Goal: Transaction & Acquisition: Purchase product/service

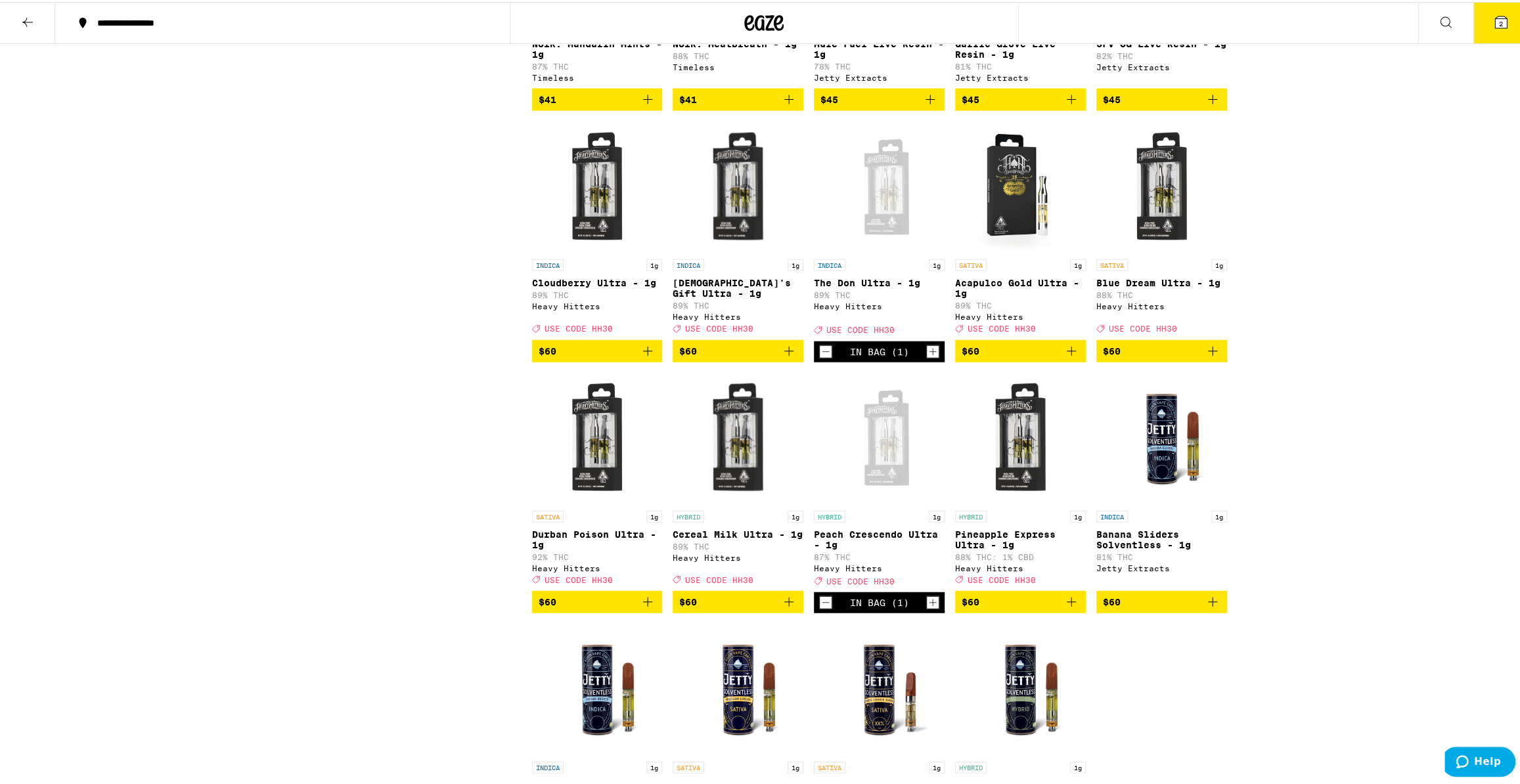
click at [873, 251] on div "Open page for The Don Ultra - 1g from Heavy Hitters" at bounding box center [879, 185] width 131 height 131
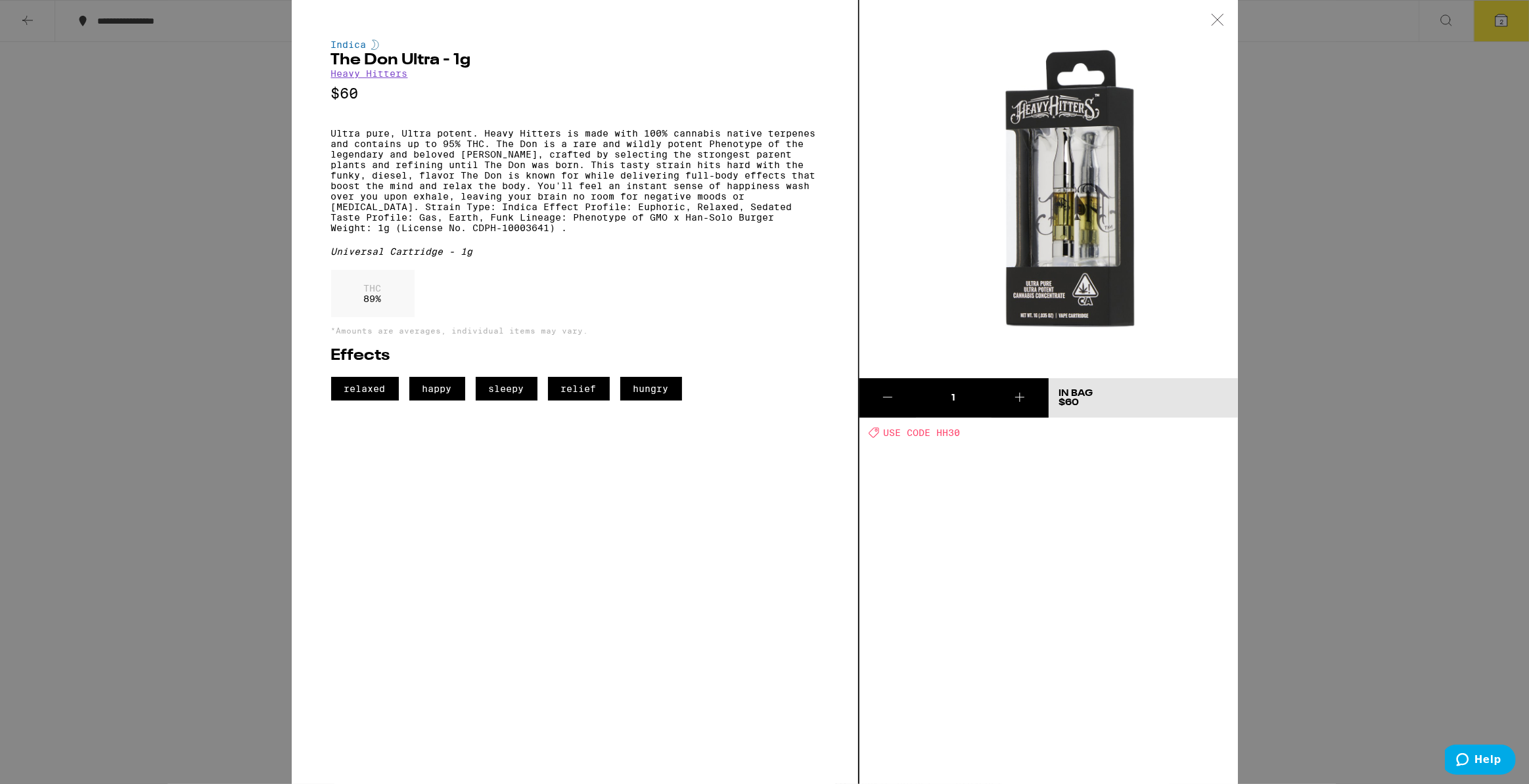
click at [1343, 269] on div "Indica The Don Ultra - 1g Heavy Hitters $60 Ultra pure, Ultra potent. Heavy Hit…" at bounding box center [764, 392] width 1529 height 784
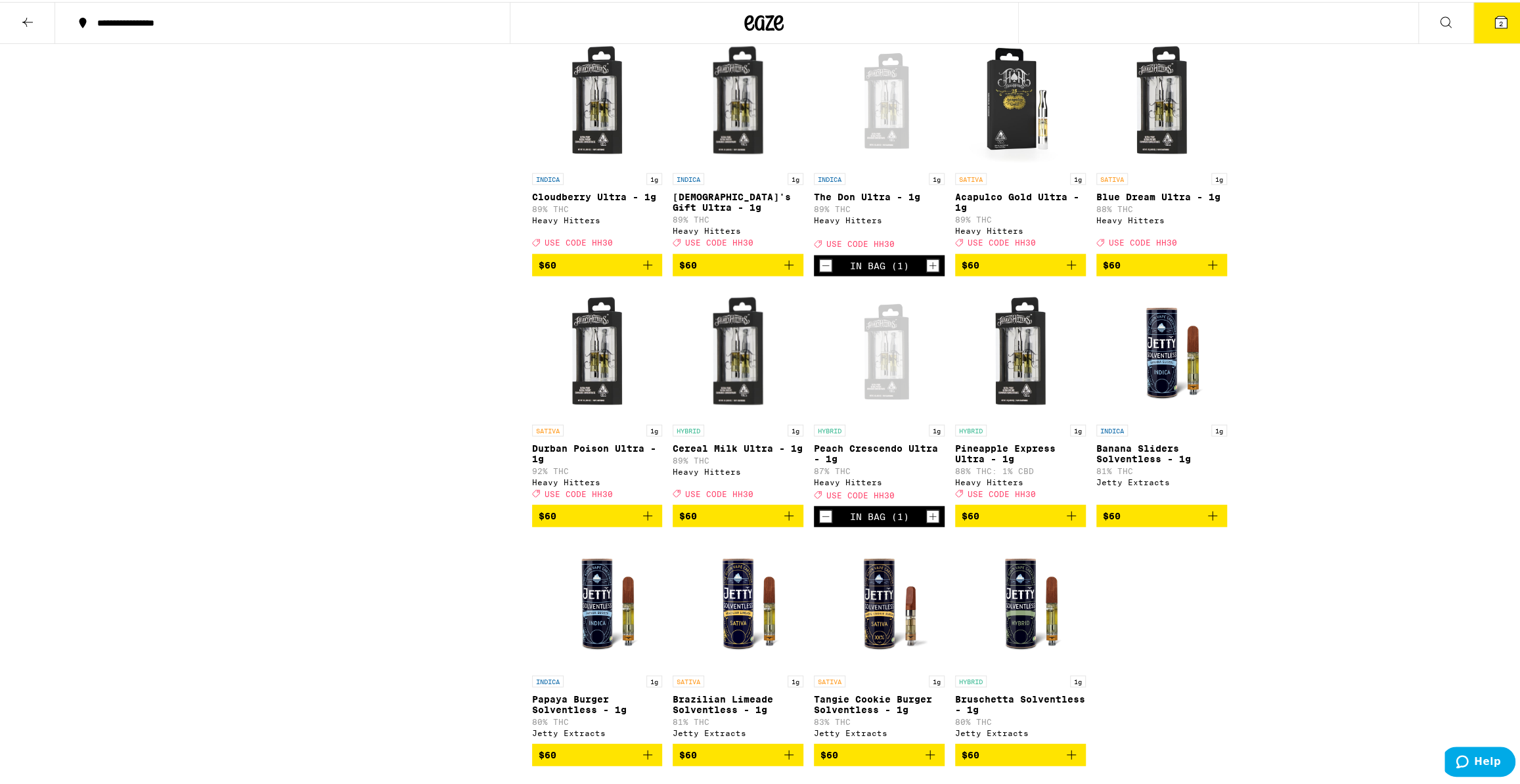
scroll to position [2740, 0]
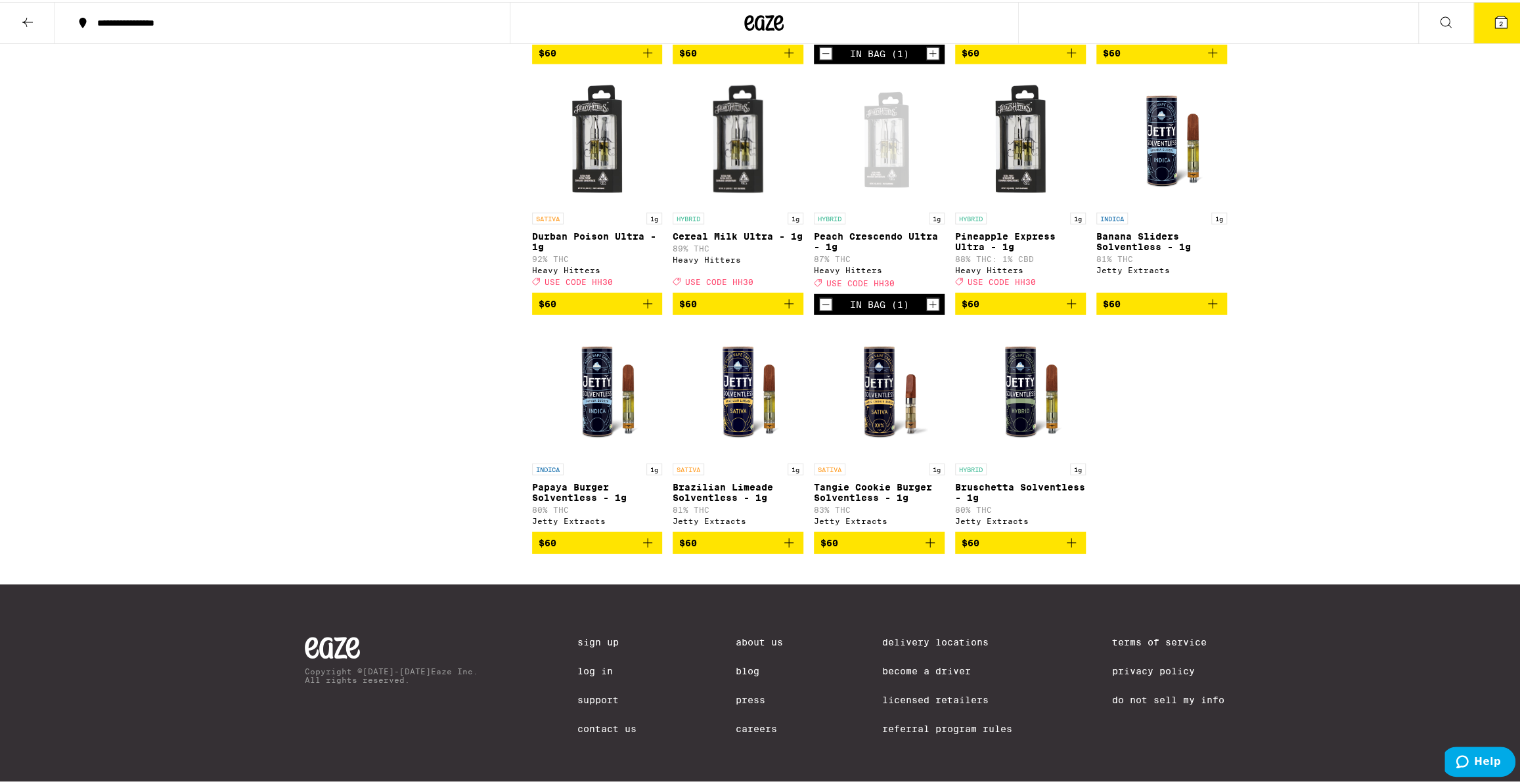
click at [891, 205] on div "Open page for Peach Crescendo Ultra - 1g from Heavy Hitters" at bounding box center [879, 138] width 131 height 131
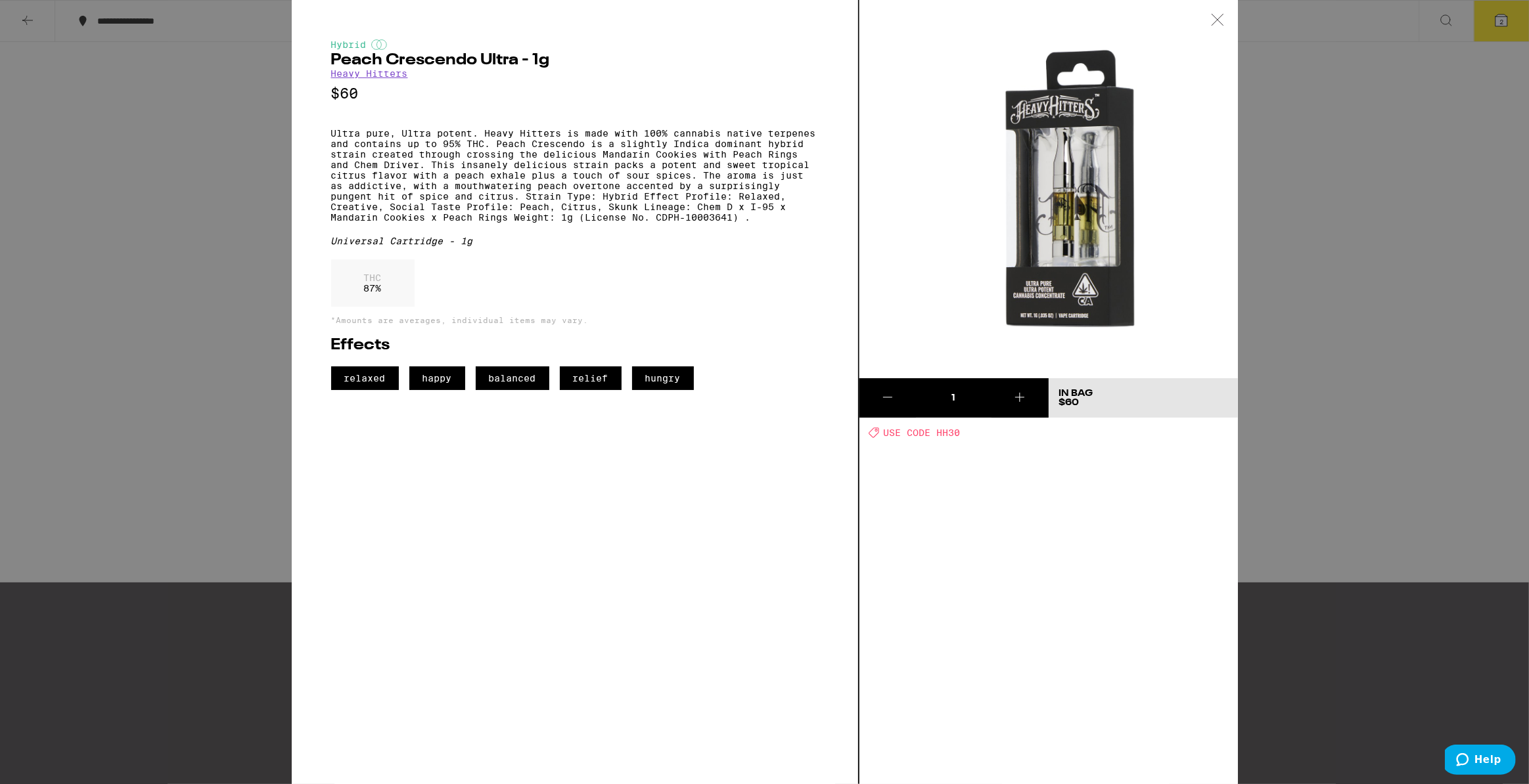
click at [1383, 209] on div "Hybrid Peach Crescendo Ultra - 1g Heavy Hitters $60 Ultra pure, Ultra potent. H…" at bounding box center [764, 392] width 1529 height 784
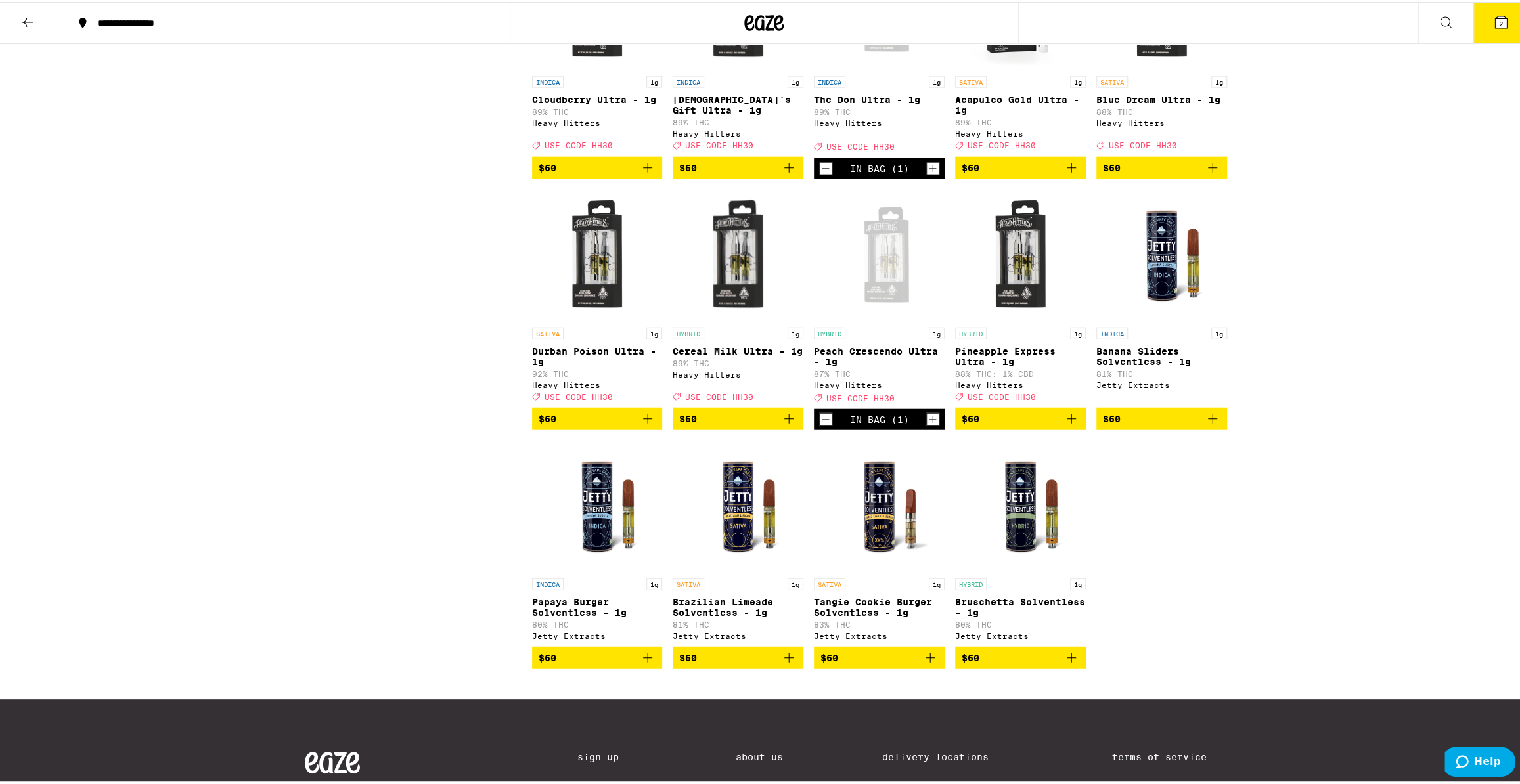
scroll to position [2620, 0]
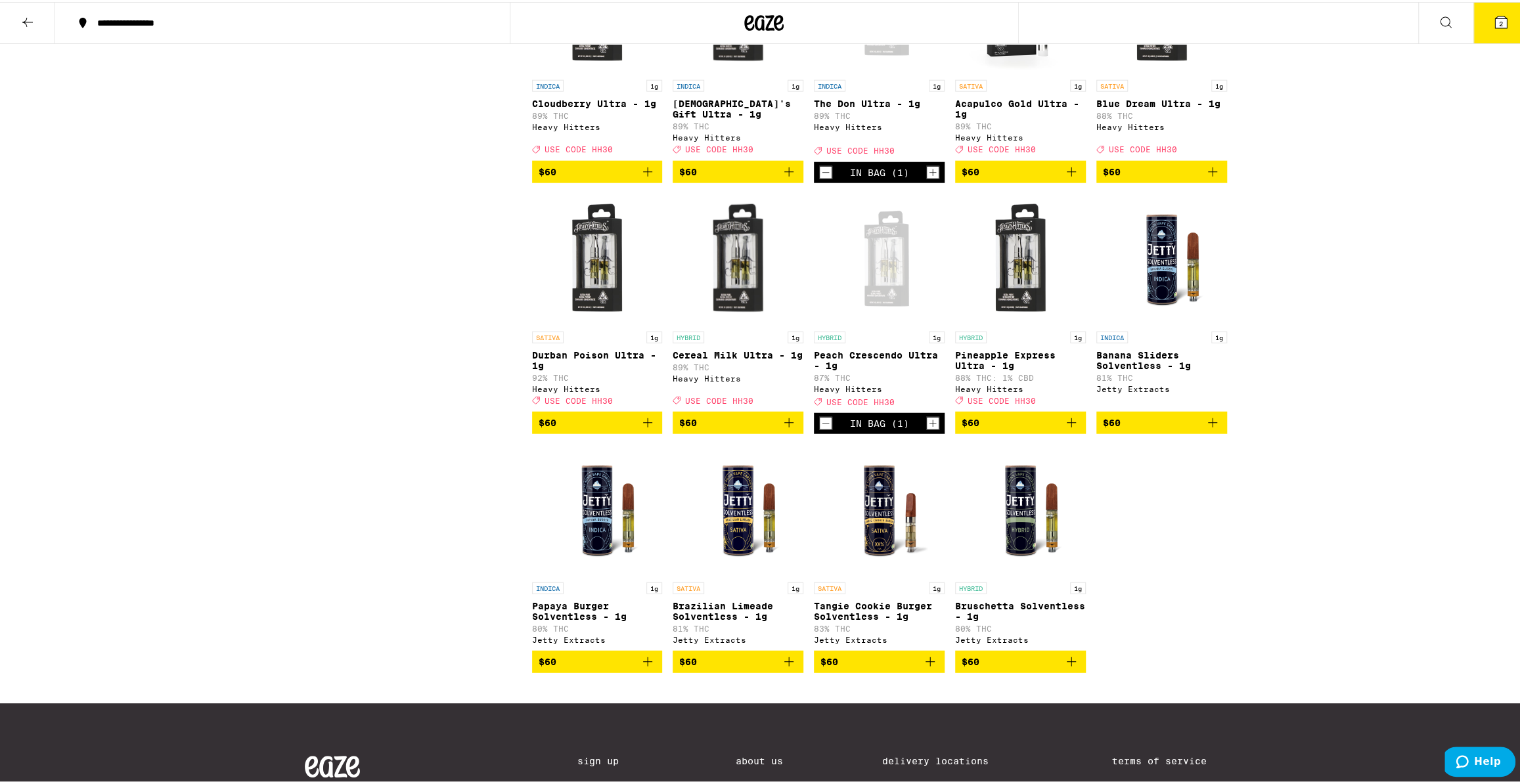
click at [624, 323] on img "Open page for Durban Poison Ultra - 1g from Heavy Hitters" at bounding box center [598, 257] width 131 height 131
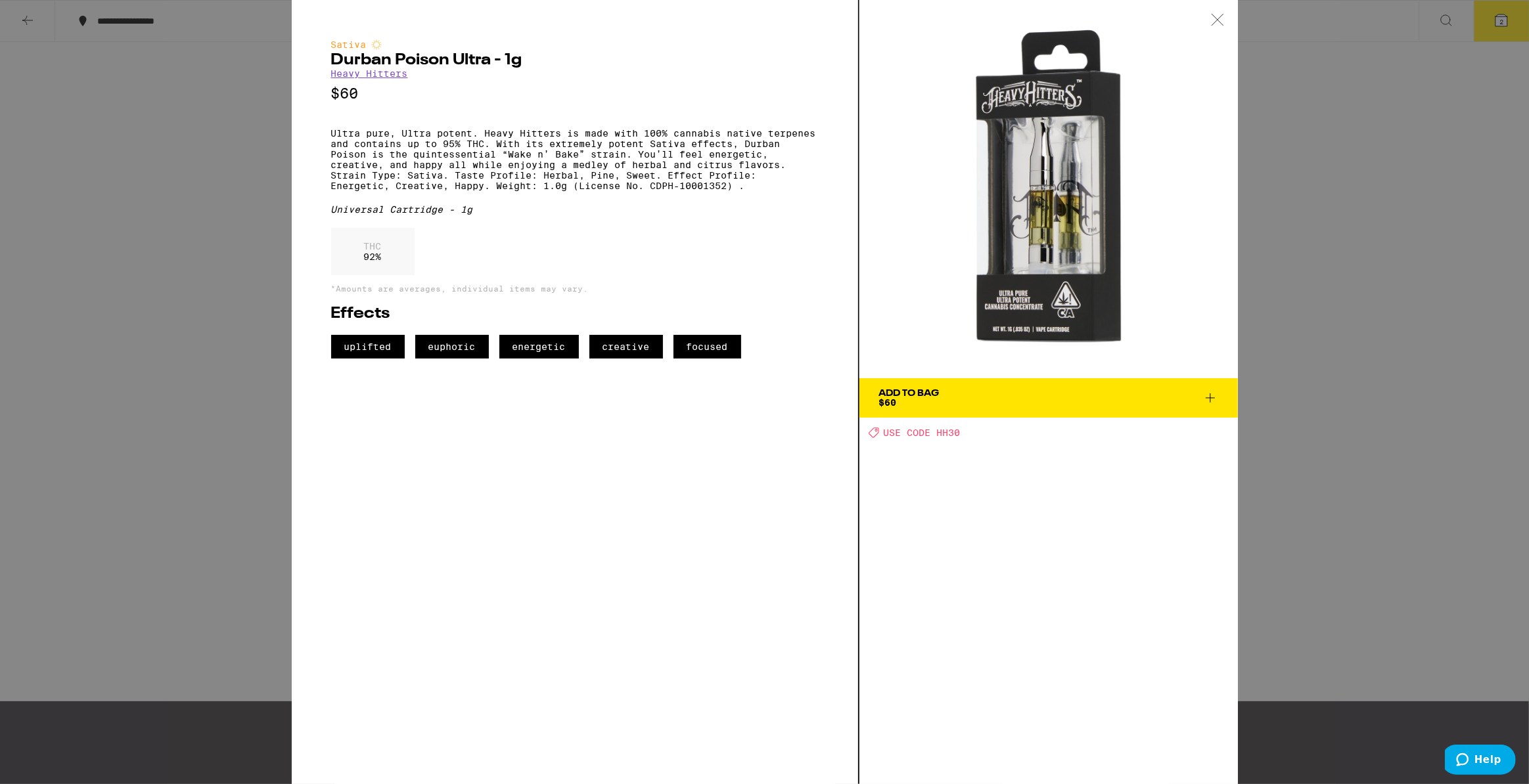
click at [1324, 325] on div "Sativa Durban Poison Ultra - 1g Heavy Hitters $60 Ultra pure, Ultra potent. Hea…" at bounding box center [764, 392] width 1529 height 784
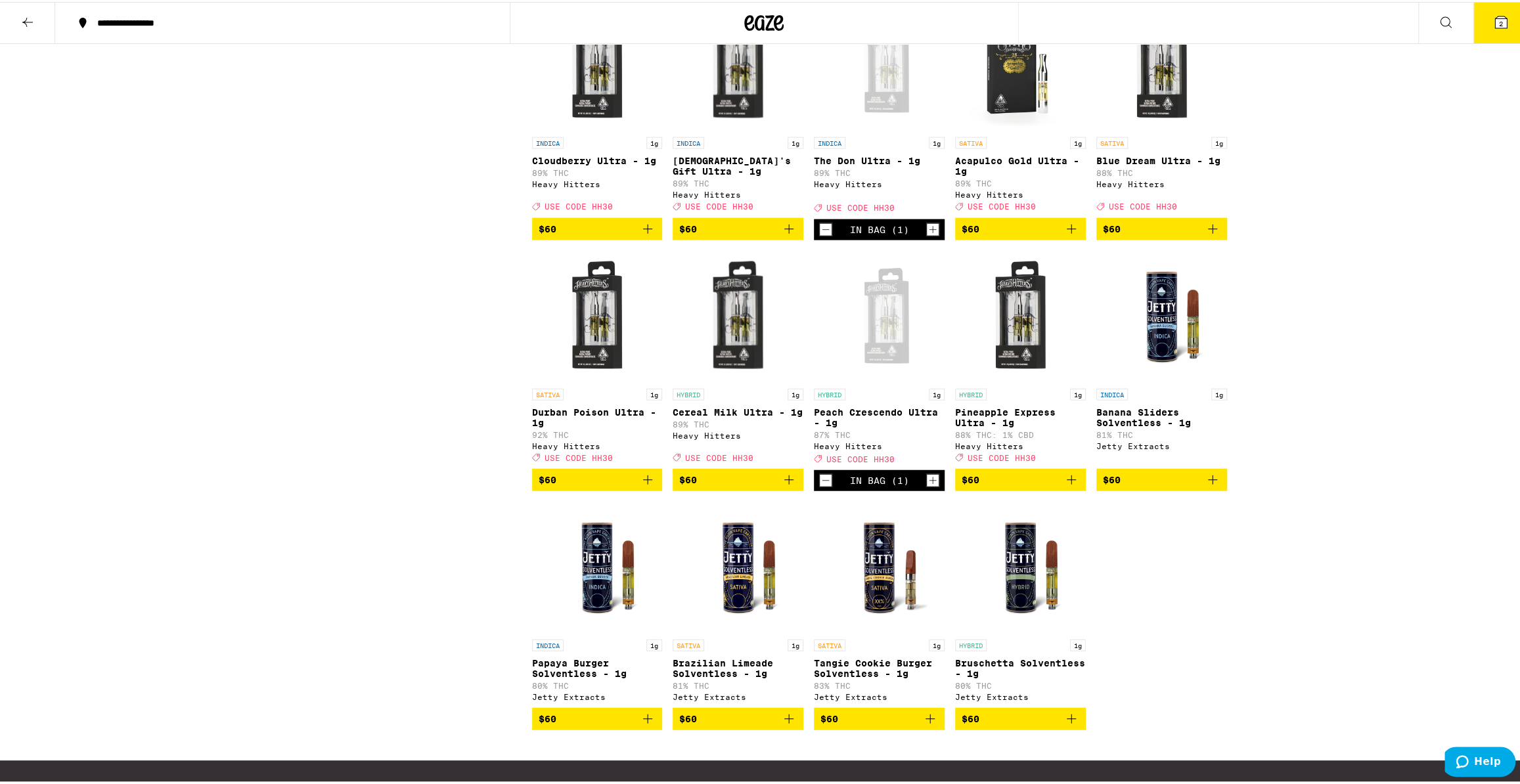
scroll to position [2560, 0]
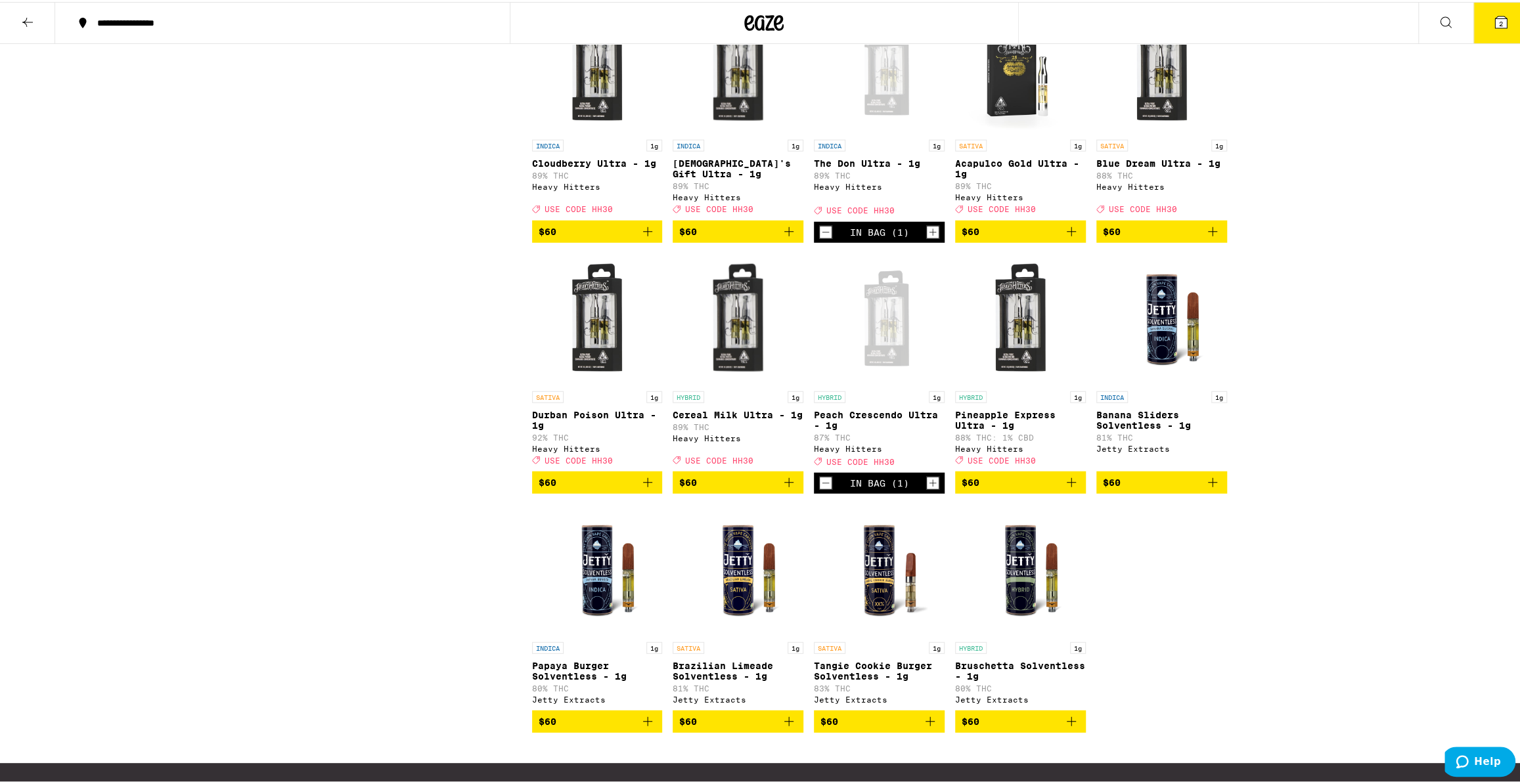
click at [821, 239] on icon "Decrement" at bounding box center [826, 231] width 12 height 16
click at [642, 489] on icon "Add to bag" at bounding box center [648, 481] width 16 height 16
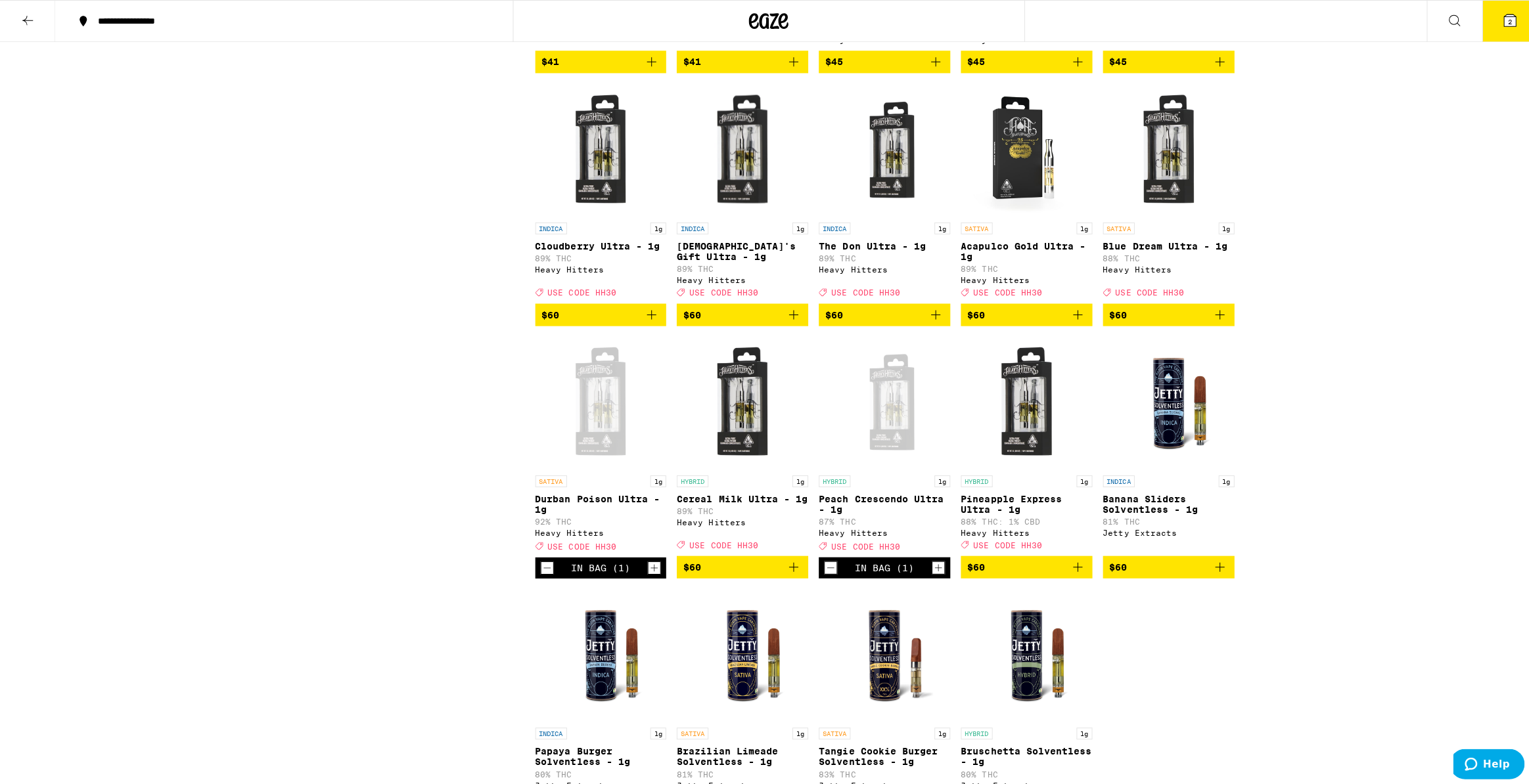
scroll to position [2620, 0]
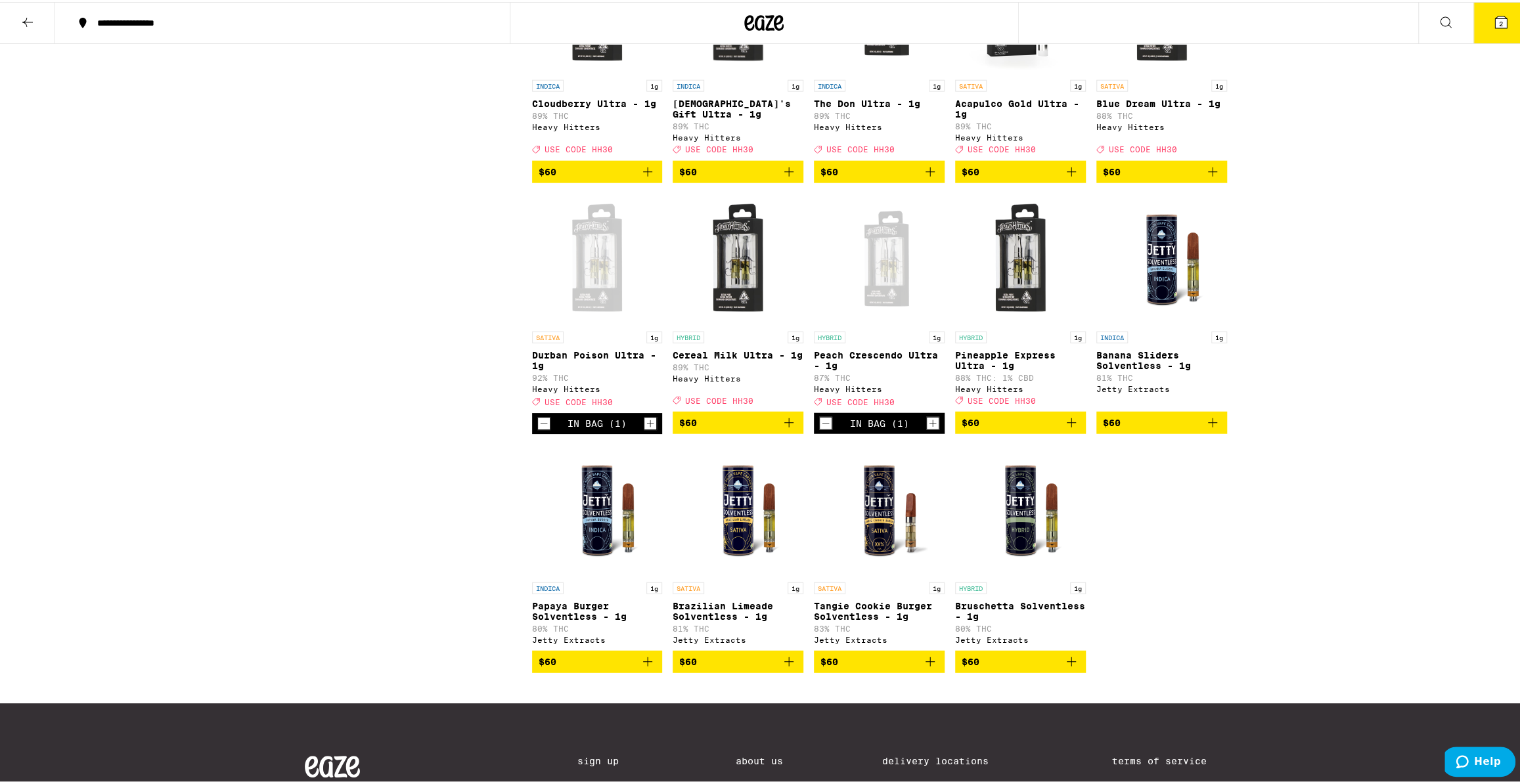
click at [1481, 35] on button "2" at bounding box center [1500, 21] width 55 height 40
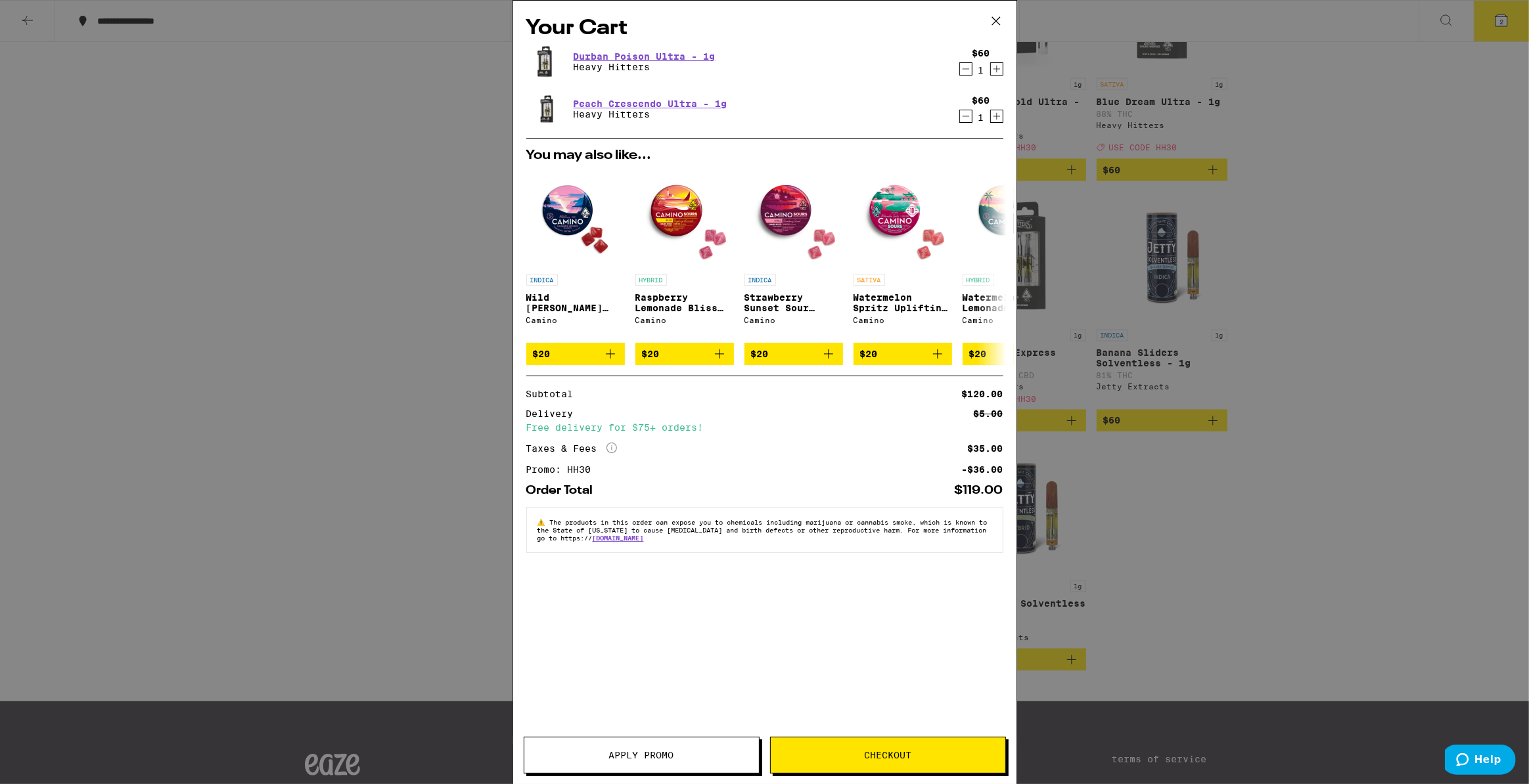
click at [926, 754] on span "Checkout" at bounding box center [887, 755] width 234 height 9
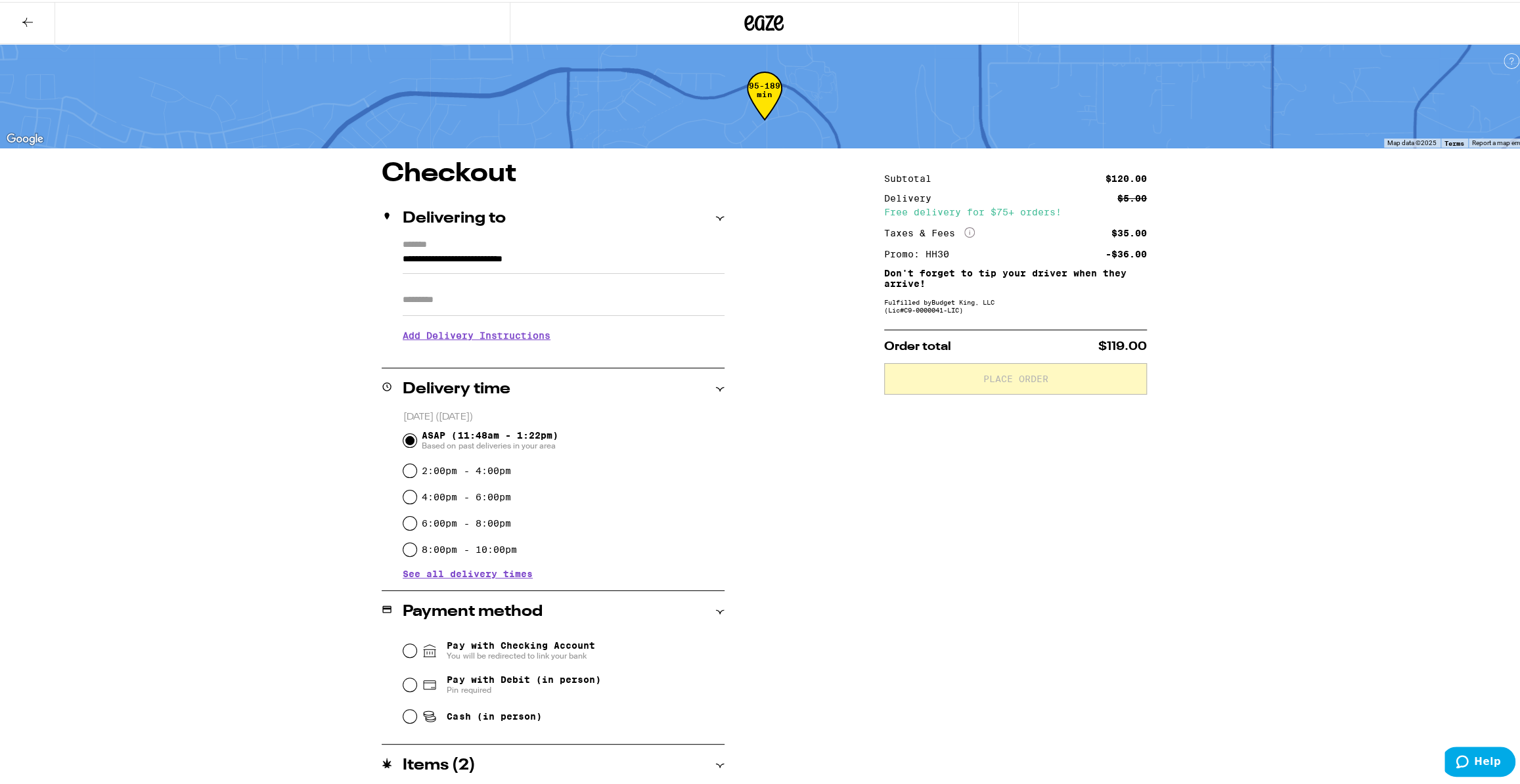
click at [455, 432] on span "ASAP (11:48am - 1:22pm) Based on past deliveries in your area" at bounding box center [490, 438] width 136 height 21
click at [416, 432] on input "ASAP (11:48am - 1:22pm) Based on past deliveries in your area" at bounding box center [410, 439] width 13 height 13
click at [462, 337] on h3 "Add Delivery Instructions" at bounding box center [563, 334] width 322 height 30
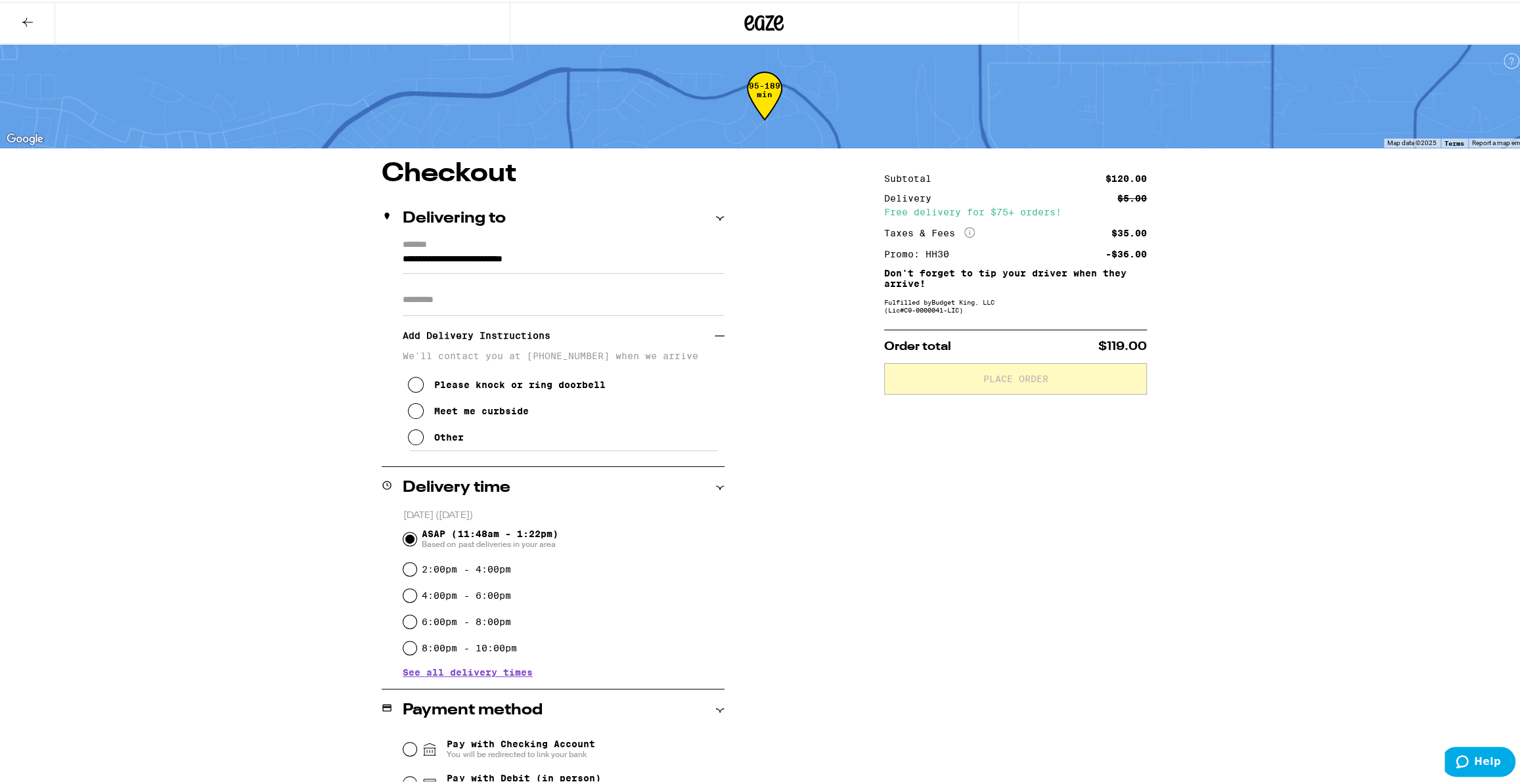
click at [441, 437] on div "Other" at bounding box center [449, 436] width 30 height 11
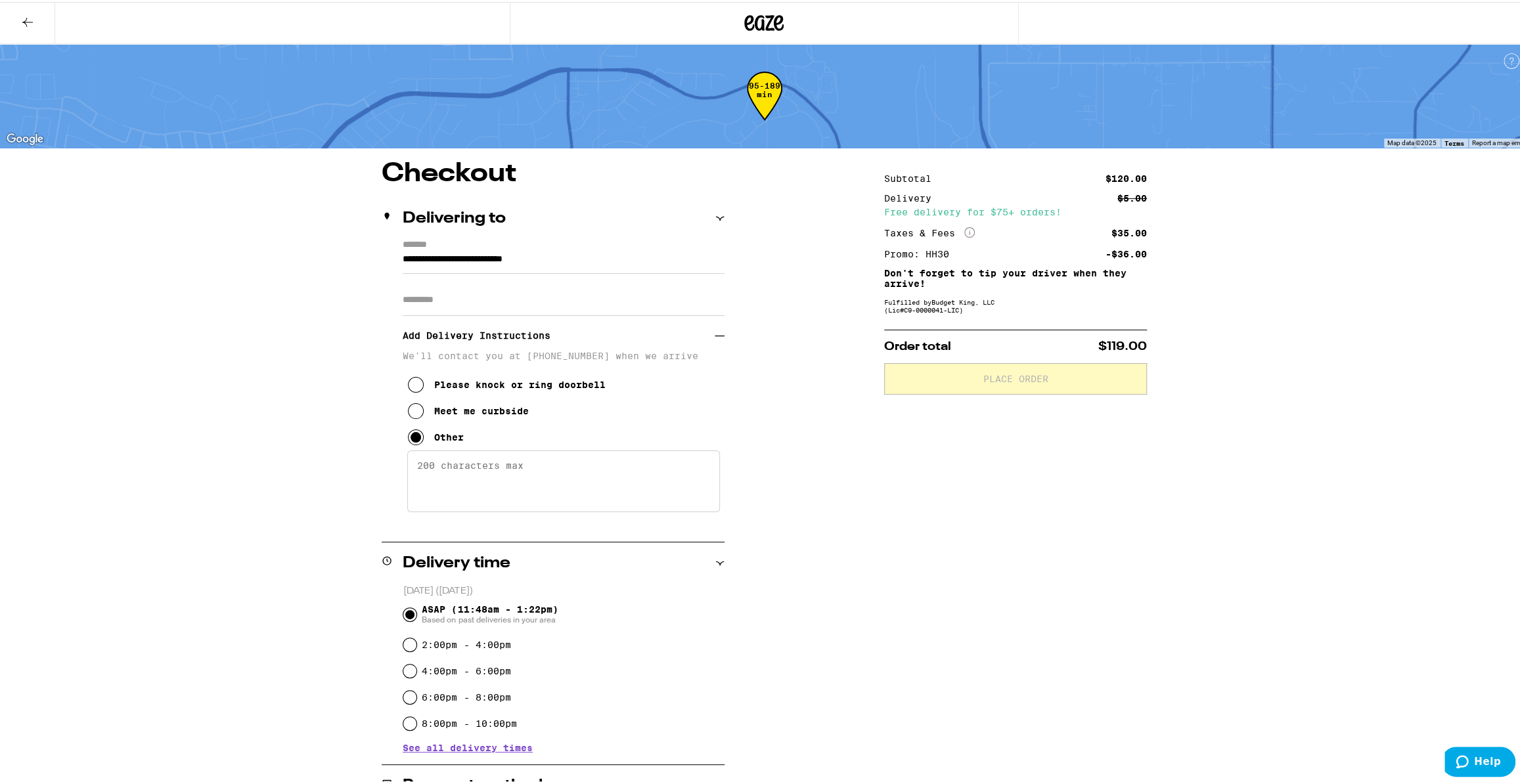
click at [441, 492] on textarea "Enter any other delivery instructions you want driver to know" at bounding box center [563, 479] width 312 height 62
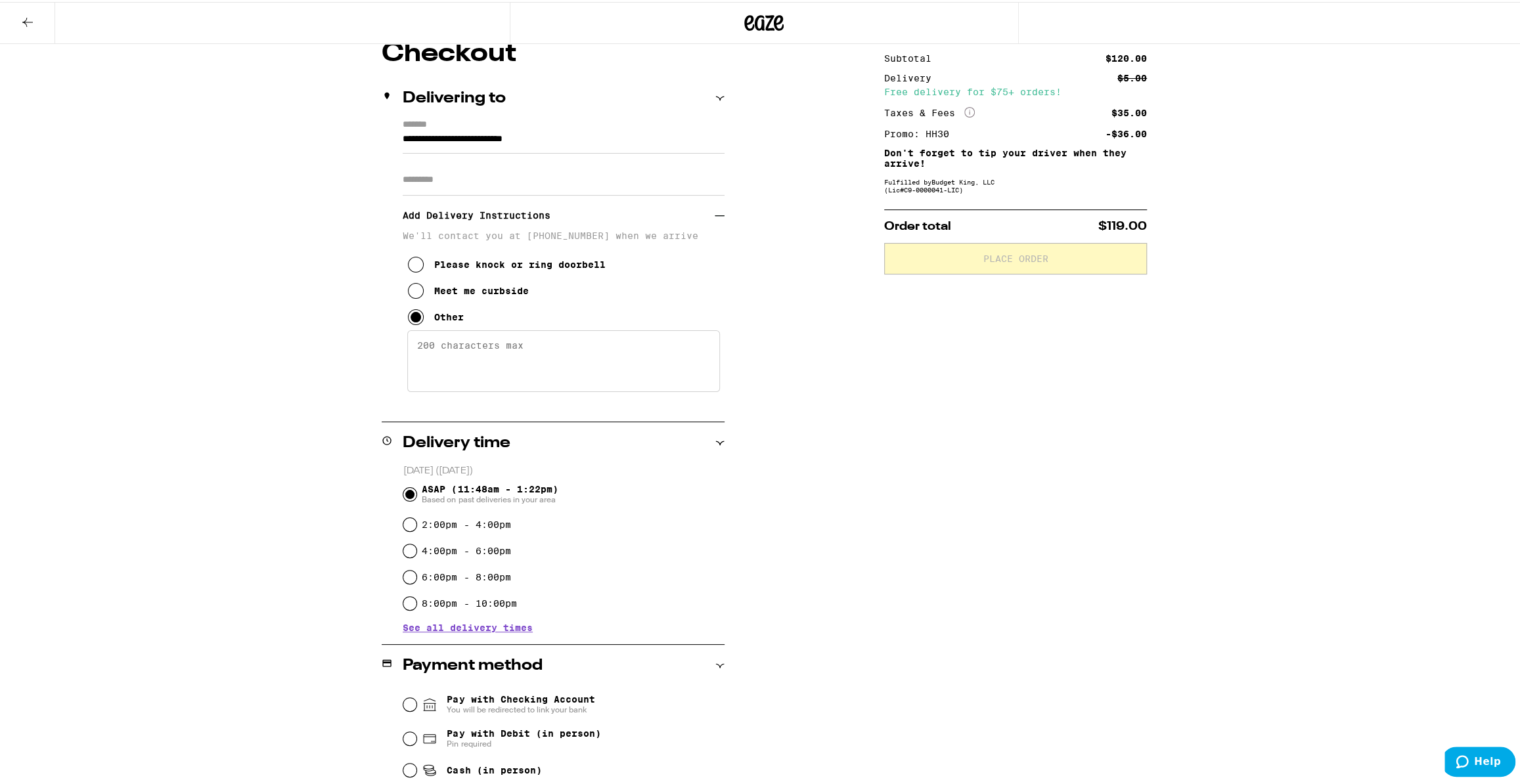
scroll to position [239, 0]
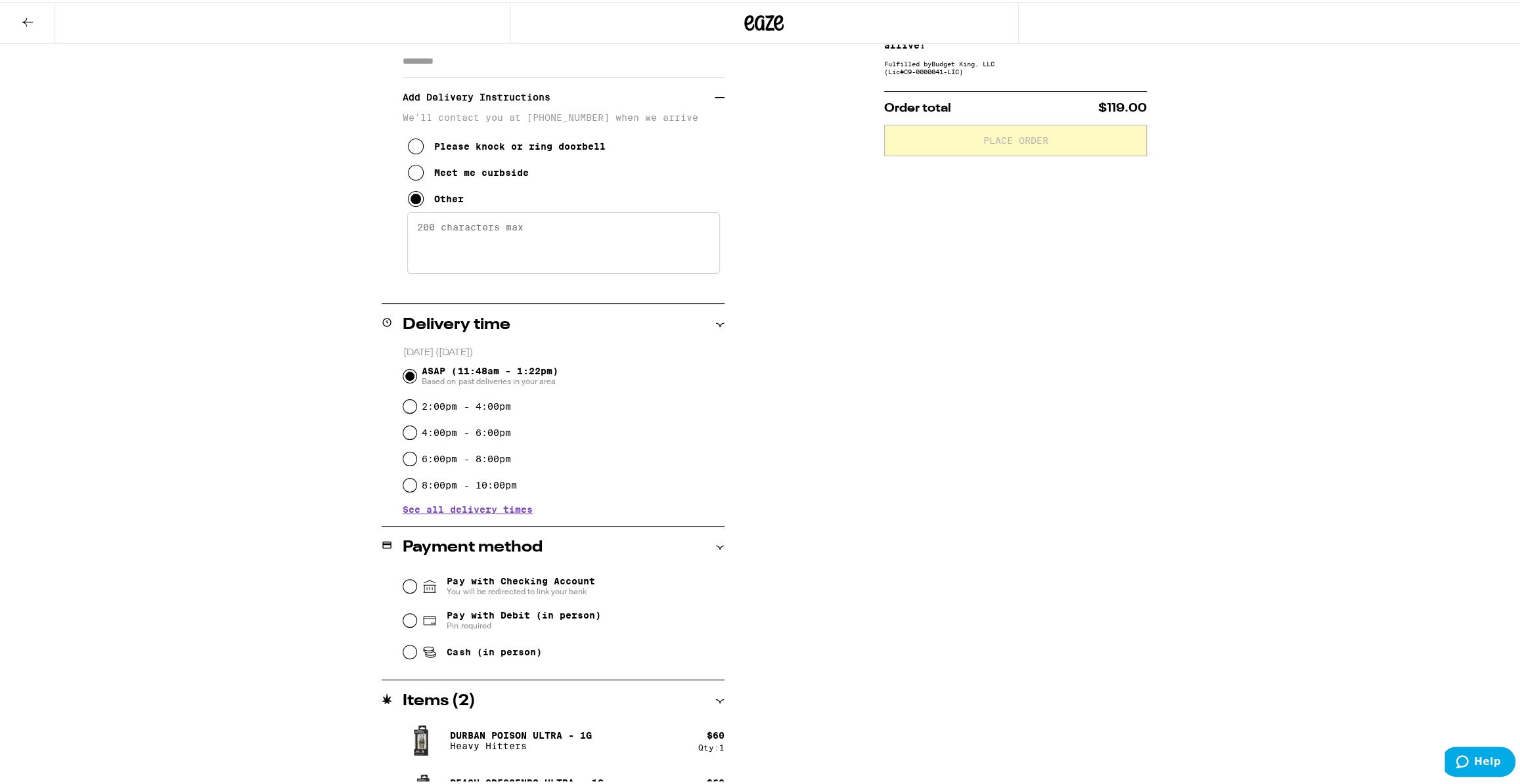
click at [472, 658] on span "Cash (in person)" at bounding box center [481, 650] width 119 height 16
click at [416, 657] on input "Cash (in person)" at bounding box center [410, 649] width 13 height 13
radio input "true"
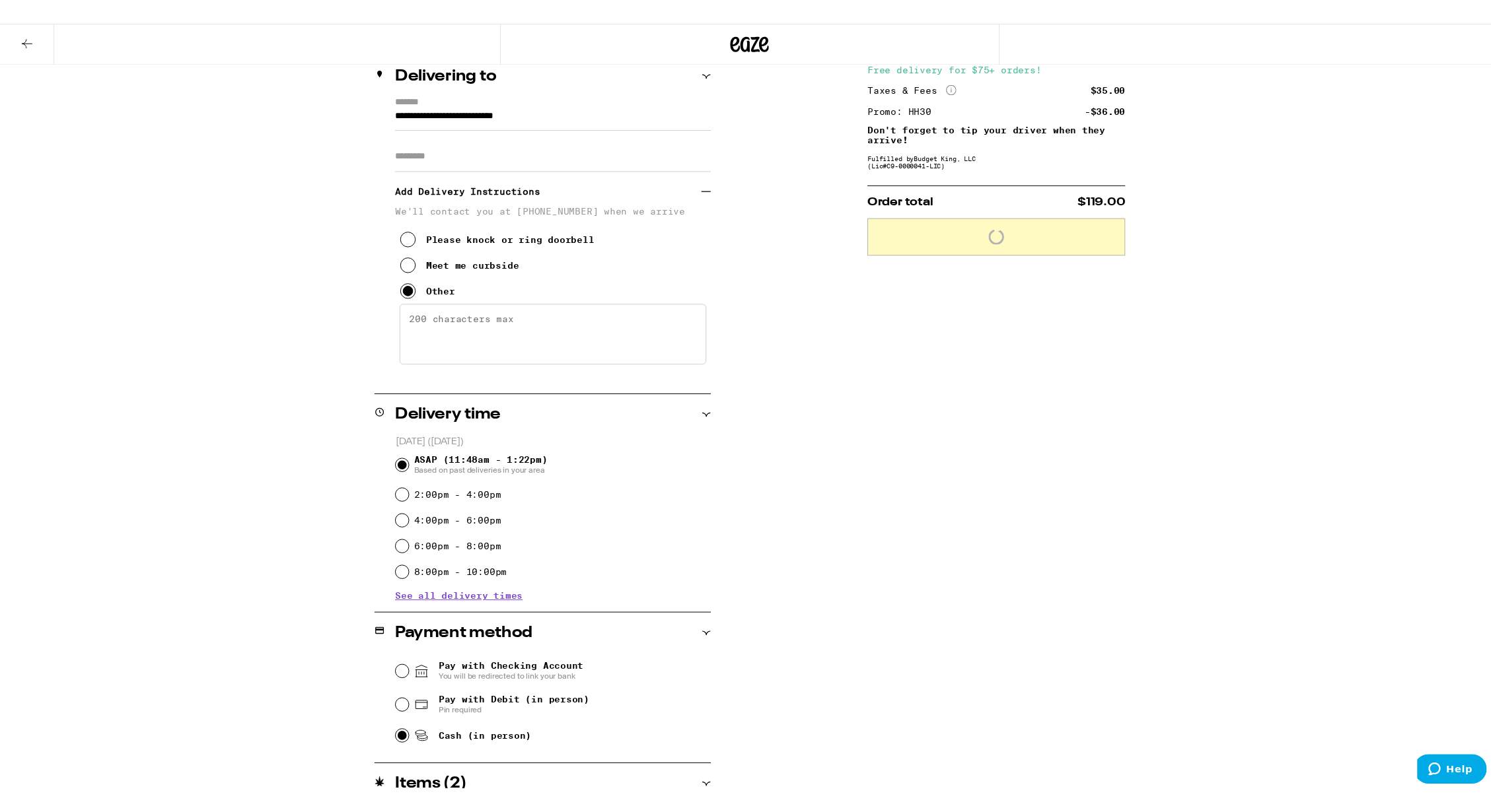
scroll to position [0, 0]
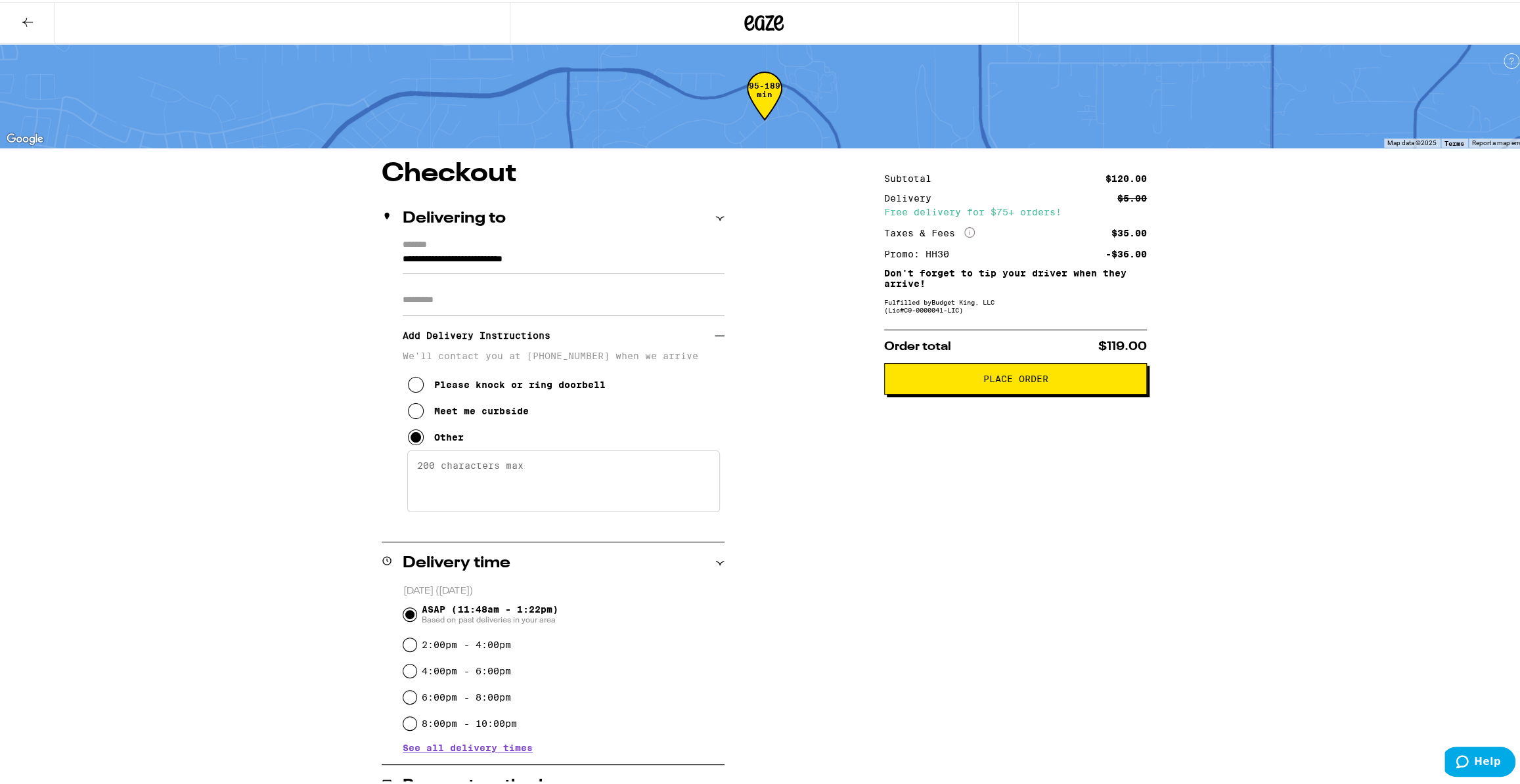
click at [492, 474] on textarea "Enter any other delivery instructions you want driver to know" at bounding box center [563, 479] width 312 height 62
type textarea "Gate code is #2828. please meet me out front by the curb."
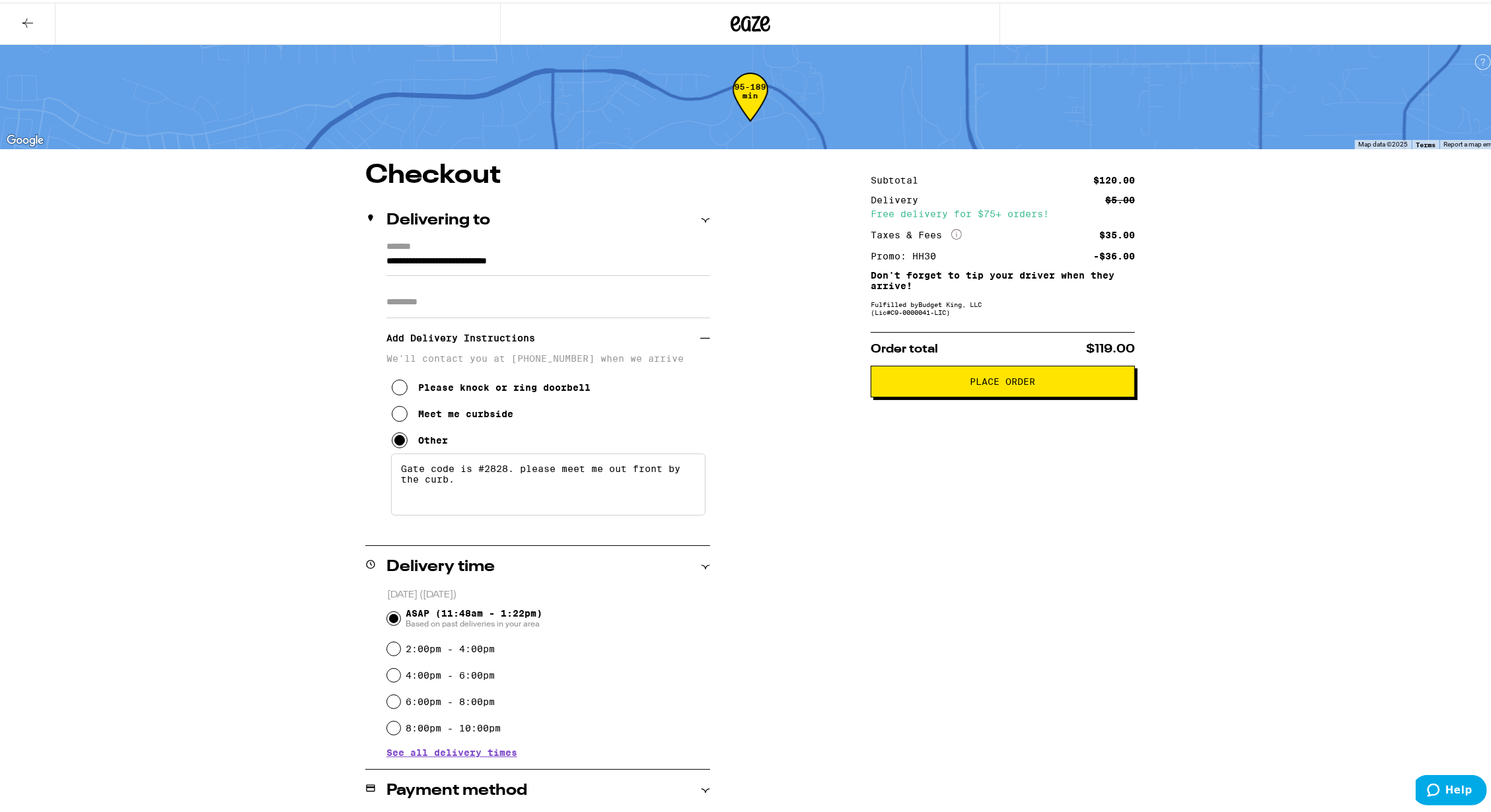
click at [1005, 383] on span "Place Order" at bounding box center [1003, 379] width 65 height 9
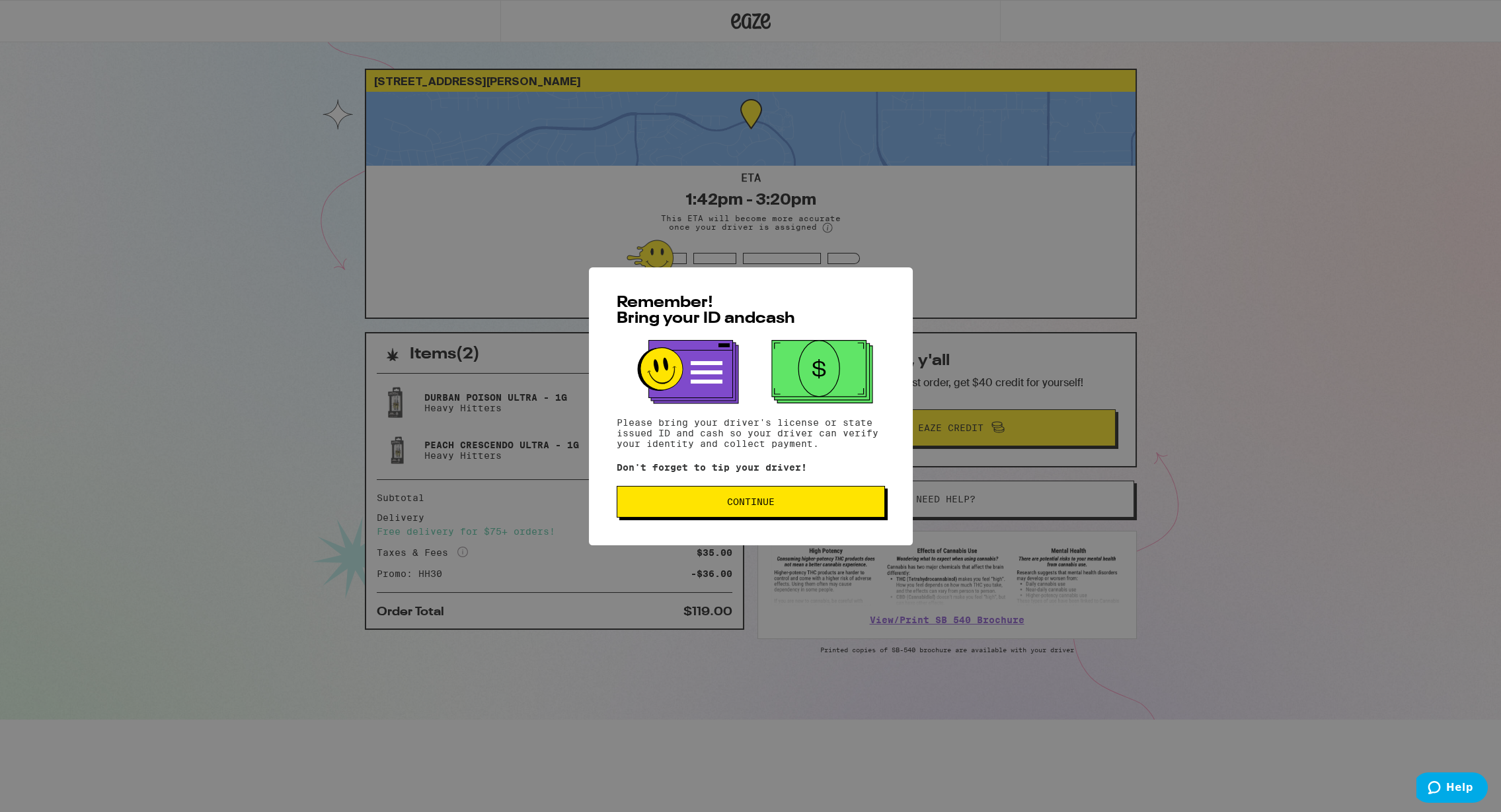
click at [768, 511] on button "Continue" at bounding box center [750, 502] width 268 height 32
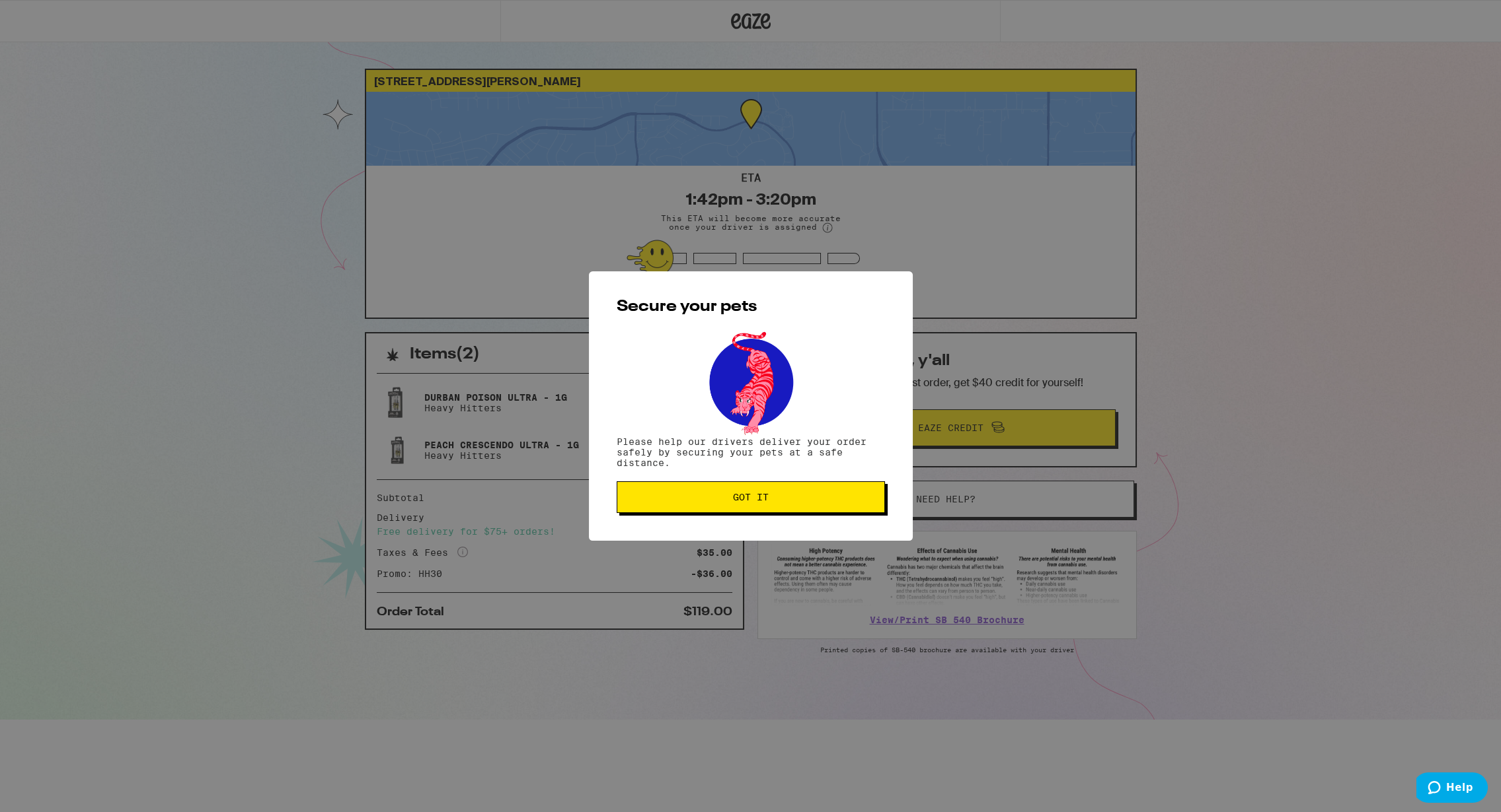
click at [746, 494] on span "Got it" at bounding box center [751, 497] width 36 height 9
